Goal: Information Seeking & Learning: Understand process/instructions

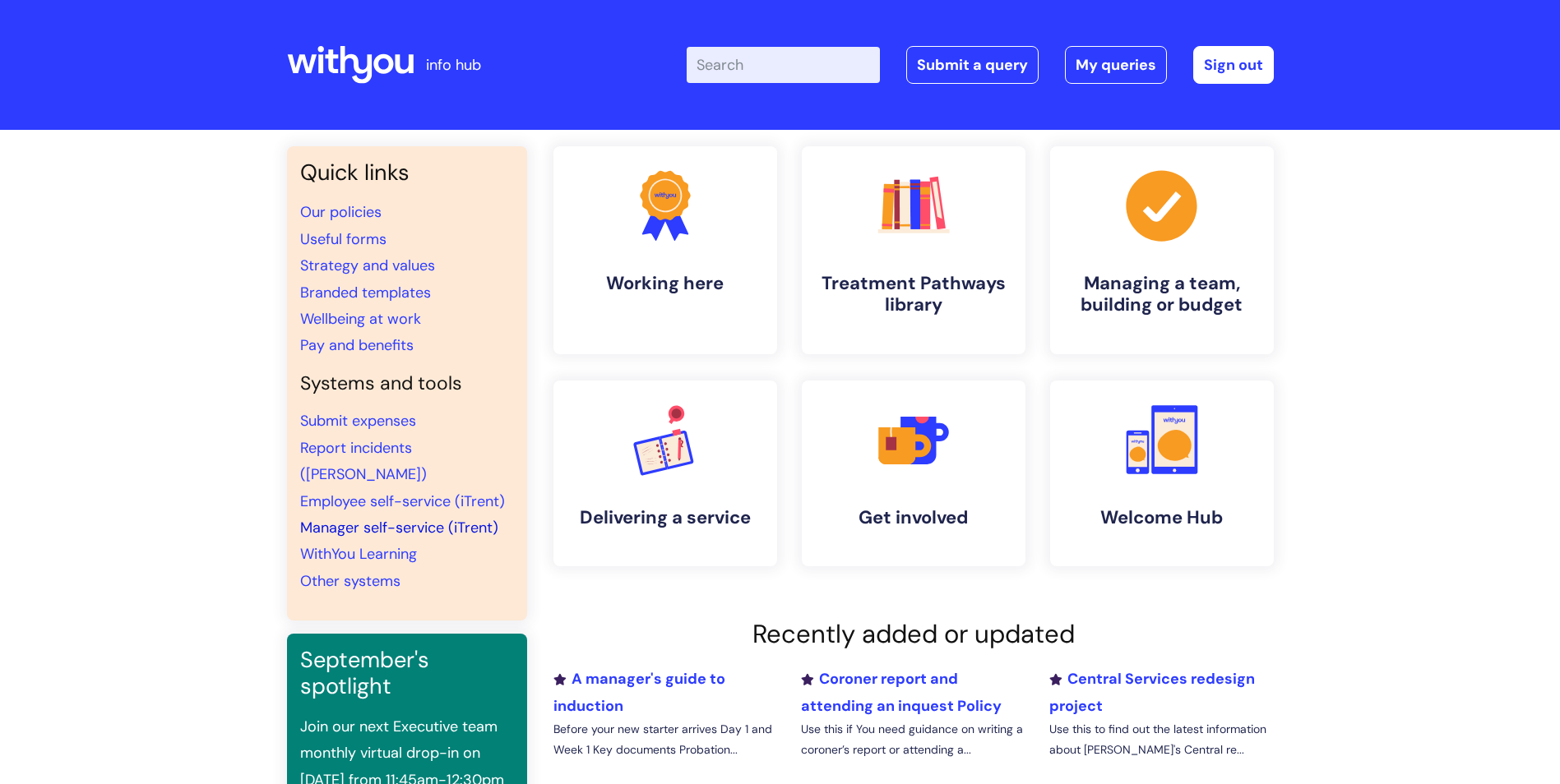
click at [457, 518] on link "Manager self-service (iTrent)" at bounding box center [400, 528] width 199 height 20
click at [782, 73] on input "Enter your search term here..." at bounding box center [783, 64] width 194 height 36
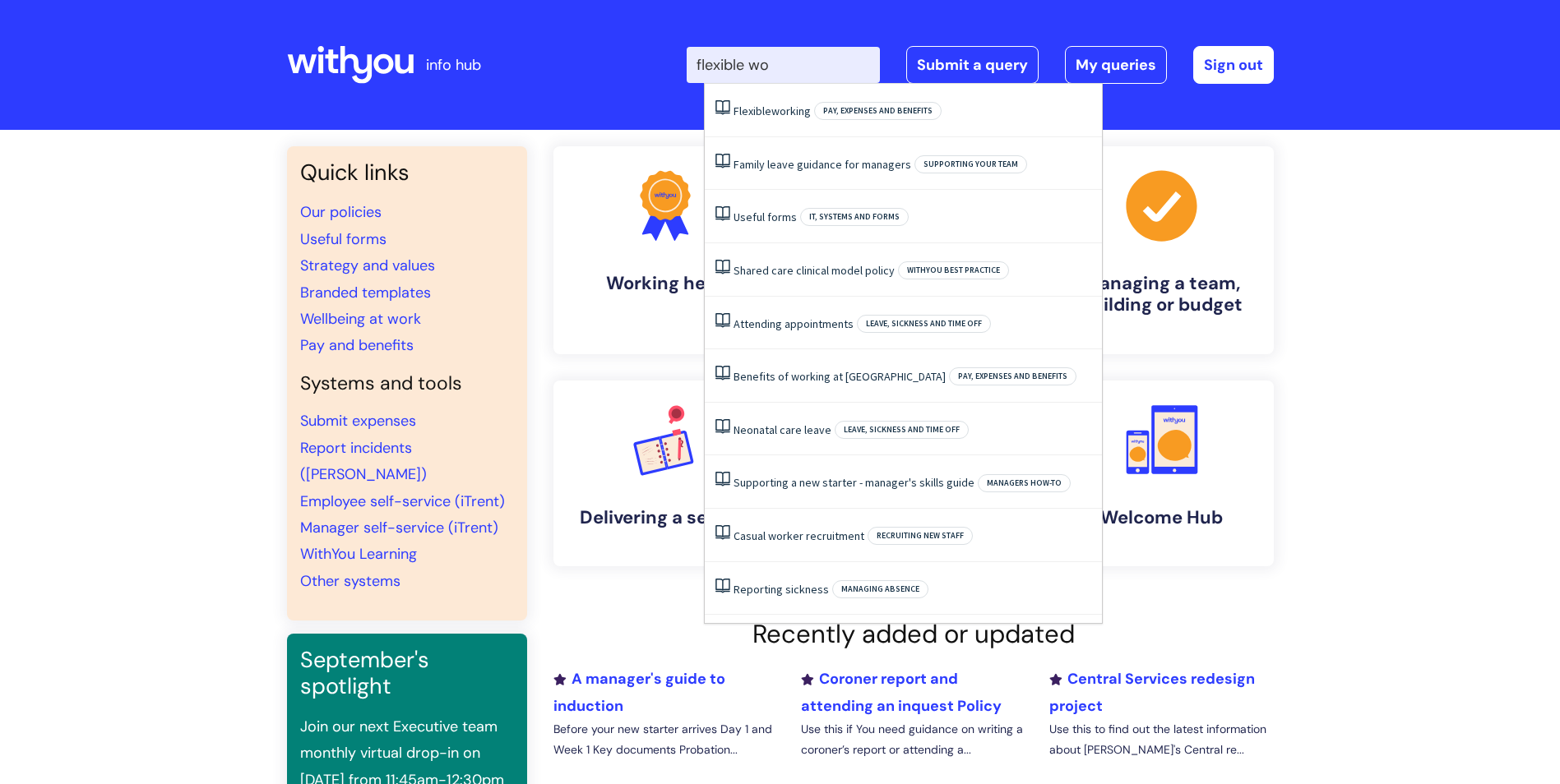
type input "flexible wor"
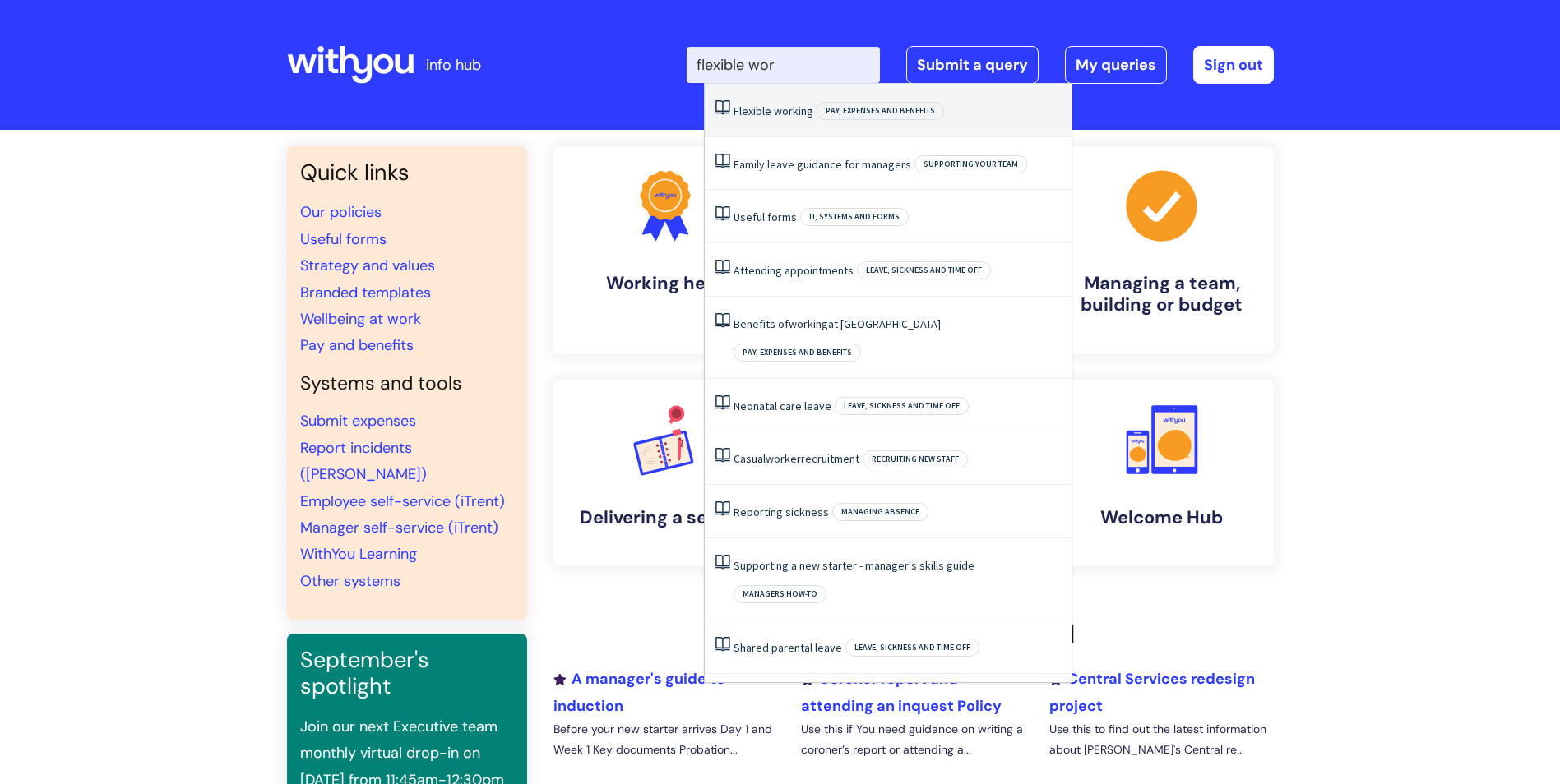
click at [782, 113] on span "working" at bounding box center [793, 111] width 39 height 15
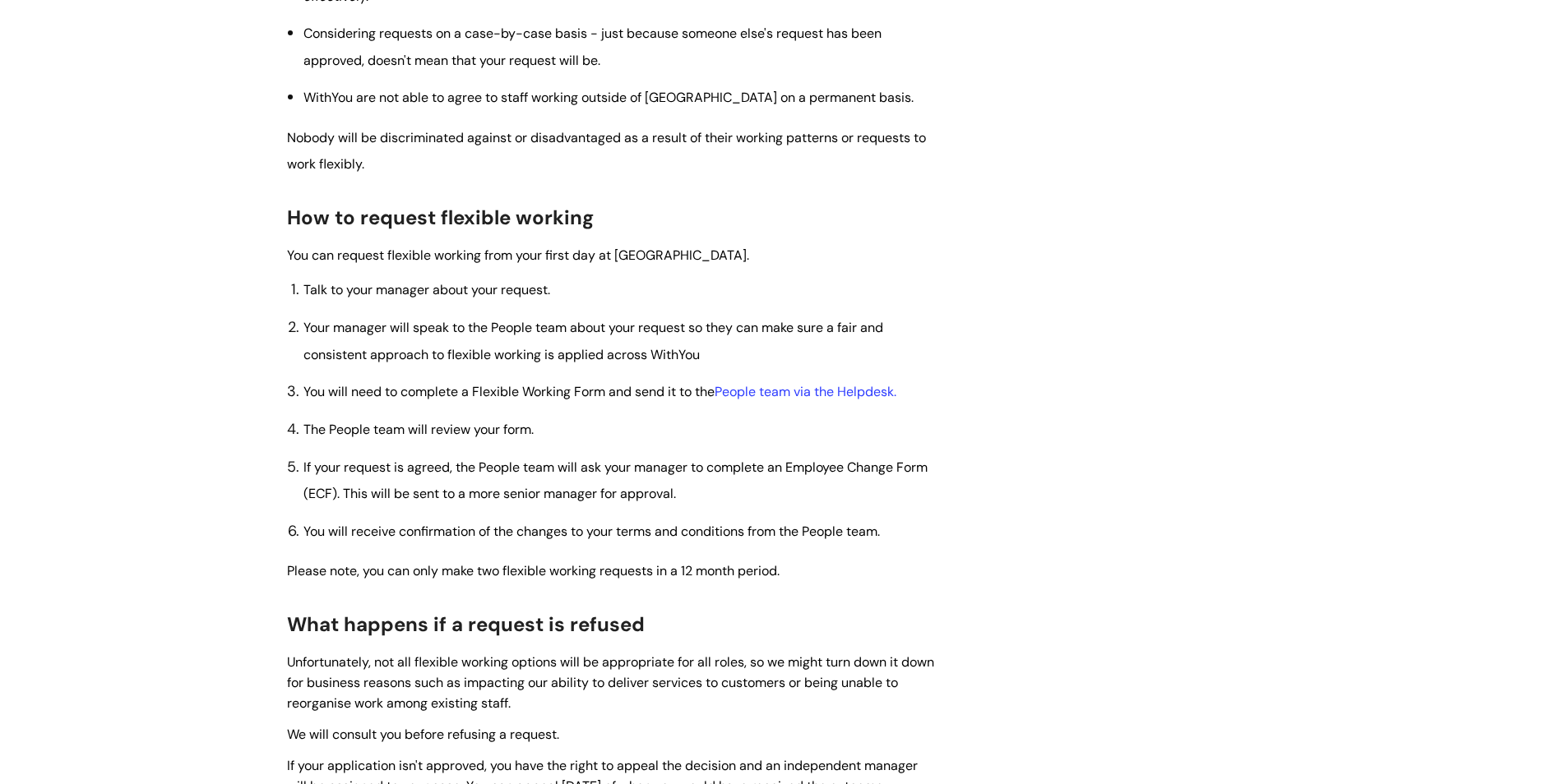
scroll to position [822, 0]
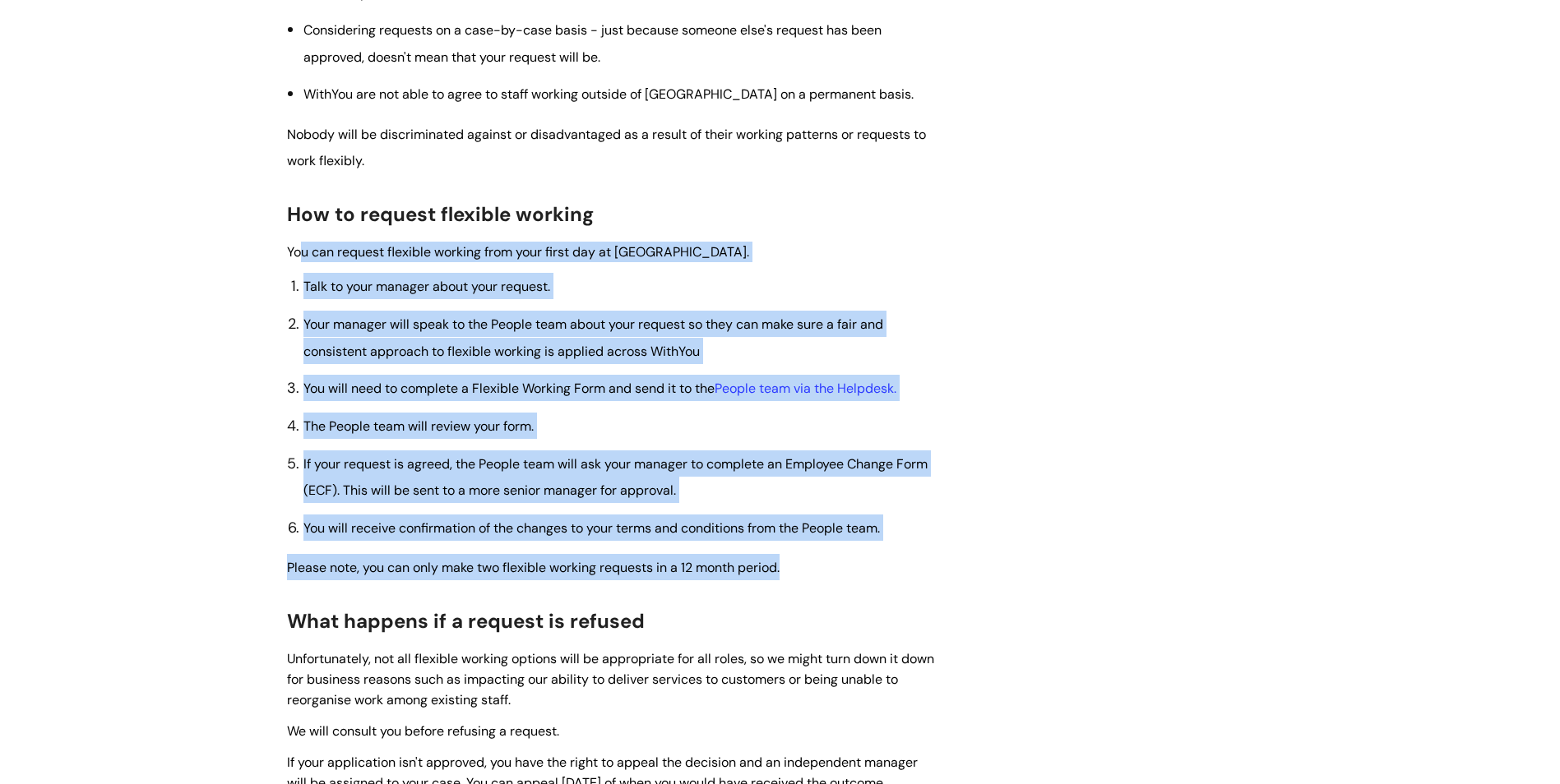
drag, startPoint x: 300, startPoint y: 258, endPoint x: 900, endPoint y: 548, distance: 666.4
click at [900, 548] on div "Use this when if You want to find out about flexible working at WithYou and how…" at bounding box center [611, 309] width 650 height 1641
click at [683, 405] on ol "Talk to your manager about your request. Your manager will speak to the People …" at bounding box center [620, 406] width 633 height 268
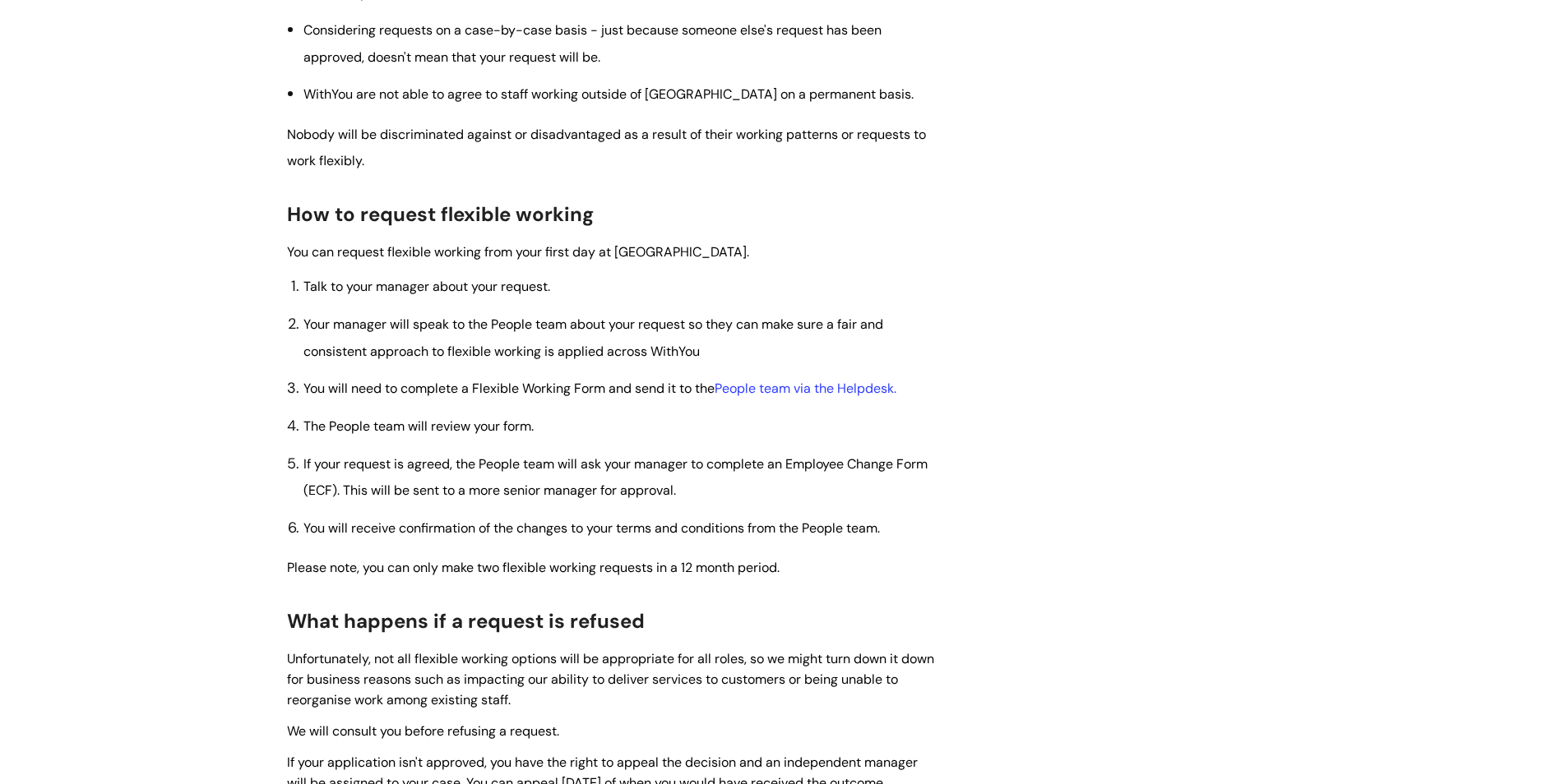
click at [343, 308] on ol "Talk to your manager about your request. Your manager will speak to the People …" at bounding box center [620, 406] width 633 height 268
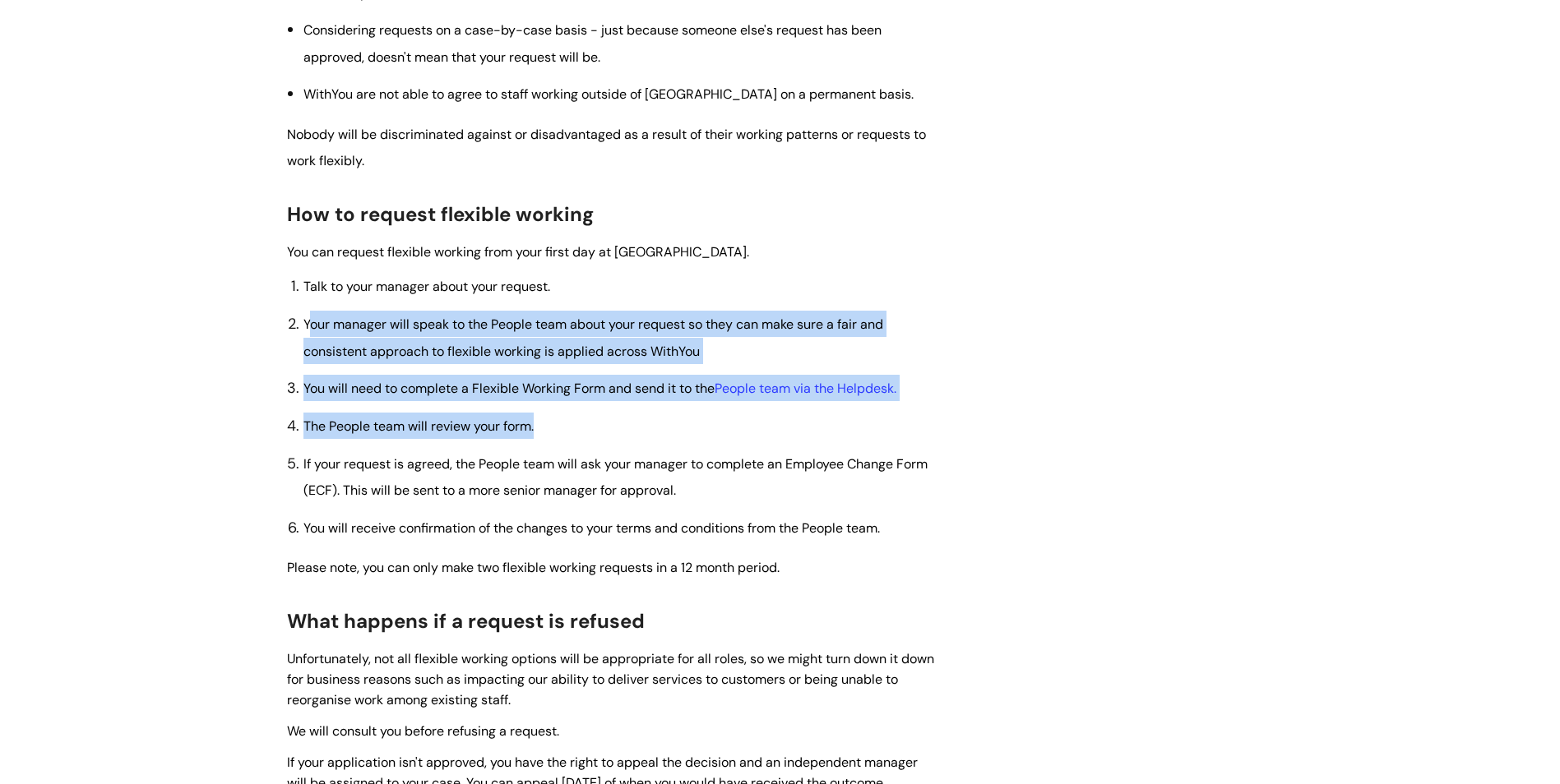
drag, startPoint x: 309, startPoint y: 312, endPoint x: 570, endPoint y: 421, distance: 282.8
click at [570, 421] on ol "Talk to your manager about your request. Your manager will speak to the People …" at bounding box center [620, 406] width 633 height 268
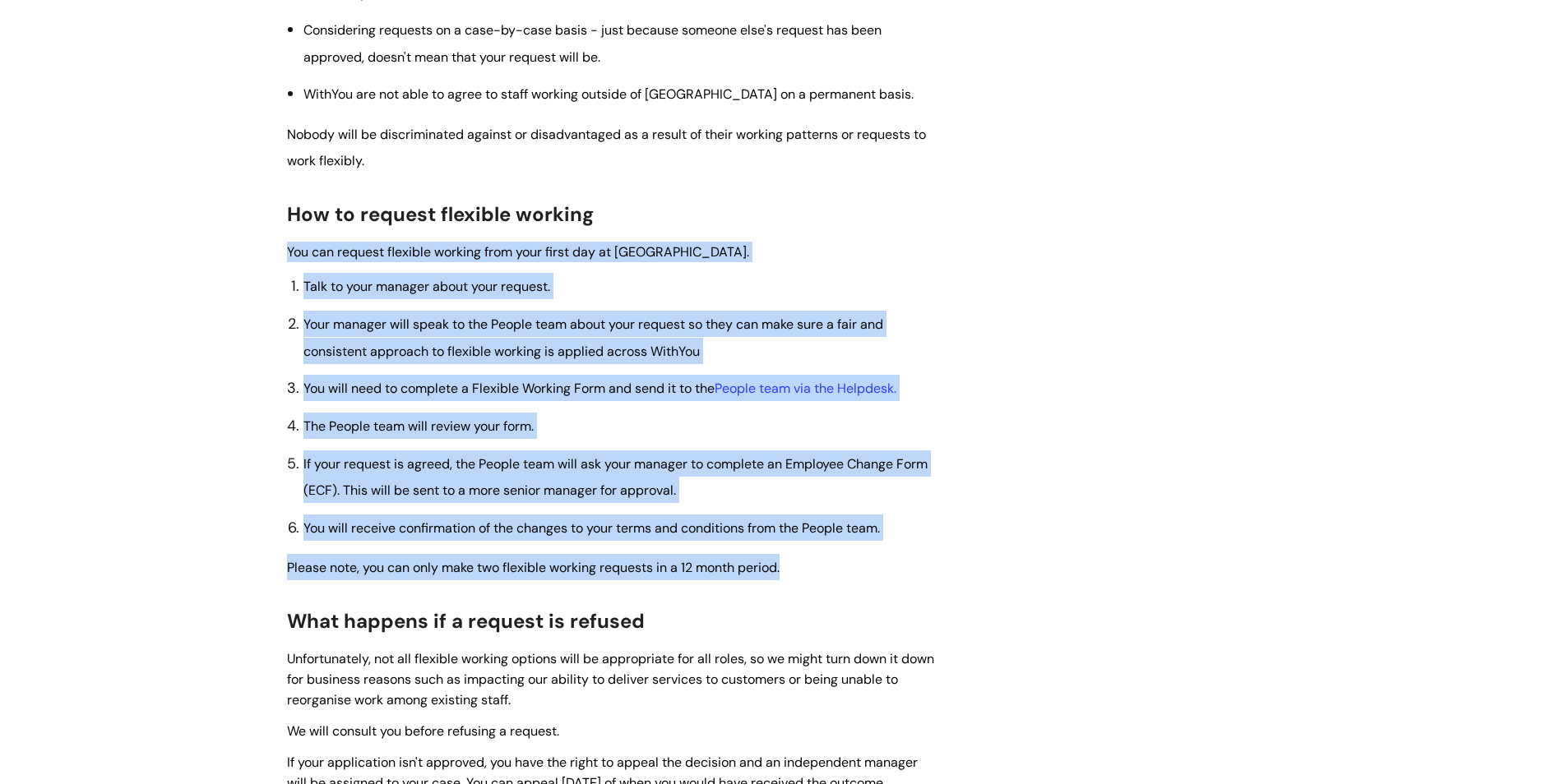
drag, startPoint x: 279, startPoint y: 248, endPoint x: 1014, endPoint y: 580, distance: 806.5
click at [1014, 580] on div "Flexible working Modified on: Mon, 30 Jun, 2025 at 2:16 PM Use this when if You…" at bounding box center [780, 329] width 1012 height 1890
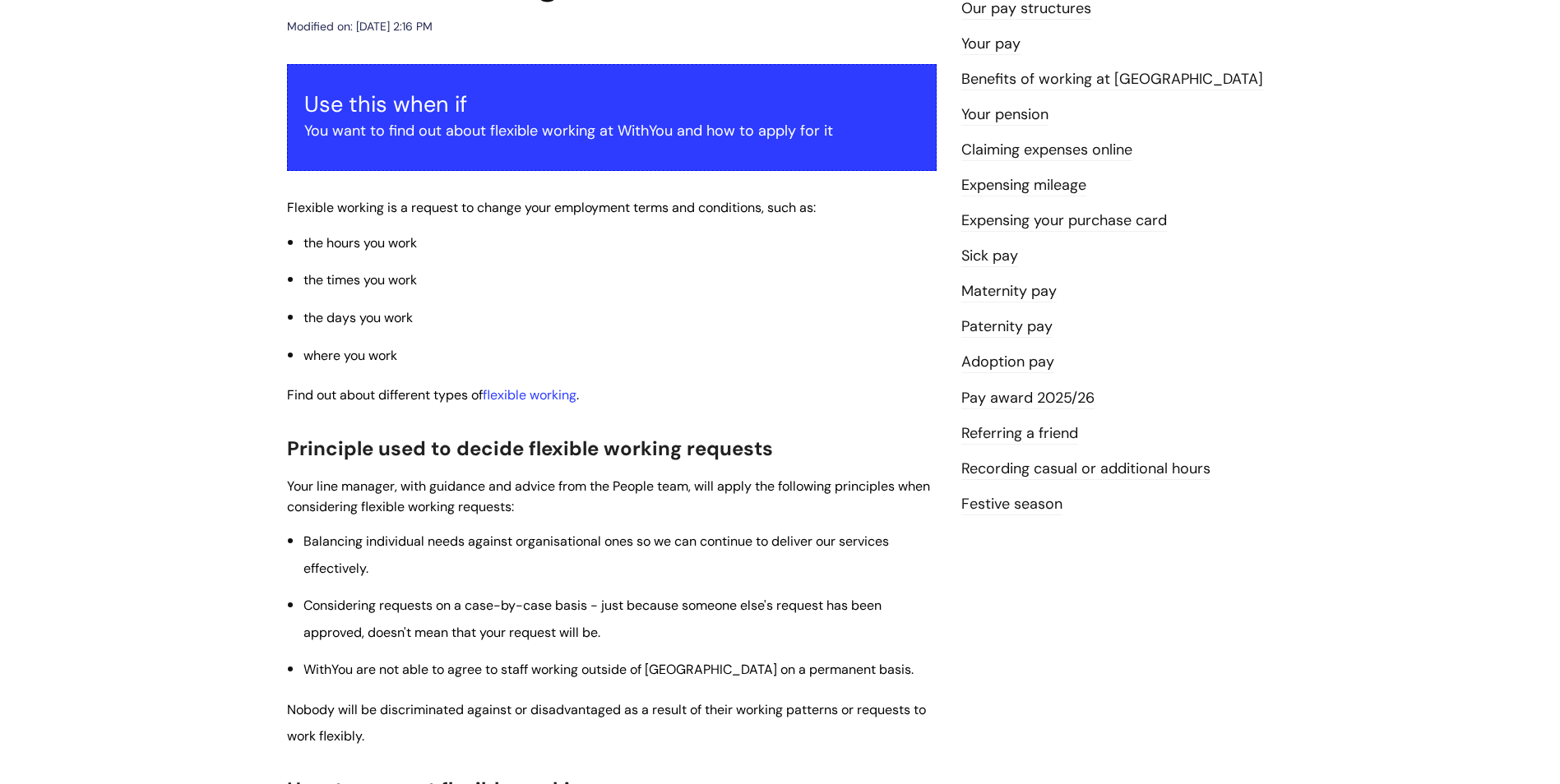
scroll to position [494, 0]
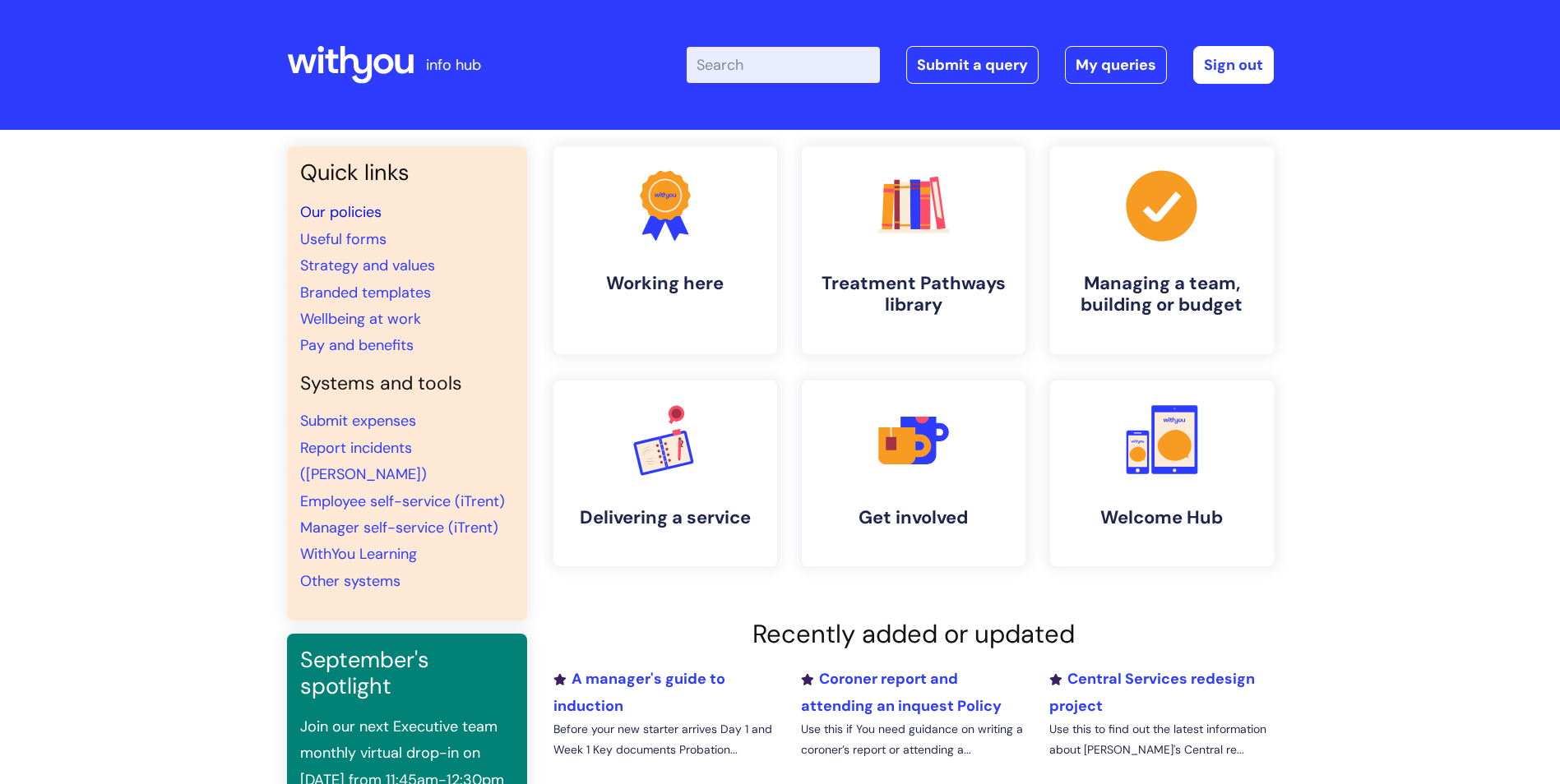
click at [380, 215] on link "Our policies" at bounding box center [341, 213] width 82 height 20
click at [320, 208] on link "Our policies" at bounding box center [341, 213] width 82 height 20
click at [348, 207] on link "Our policies" at bounding box center [341, 213] width 82 height 20
